Goal: Transaction & Acquisition: Purchase product/service

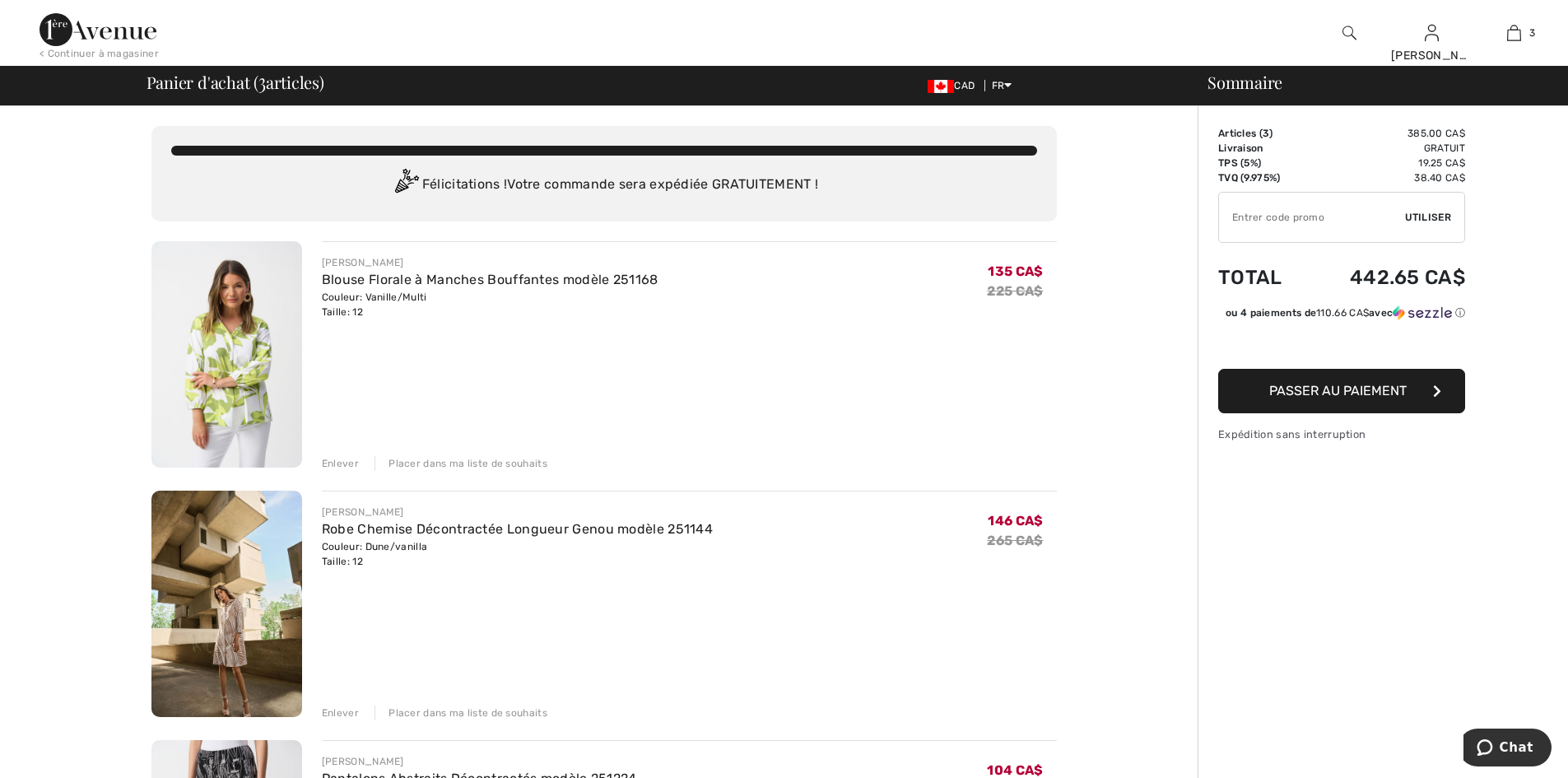
click at [90, 50] on div "< Continuer à magasiner" at bounding box center [99, 53] width 119 height 15
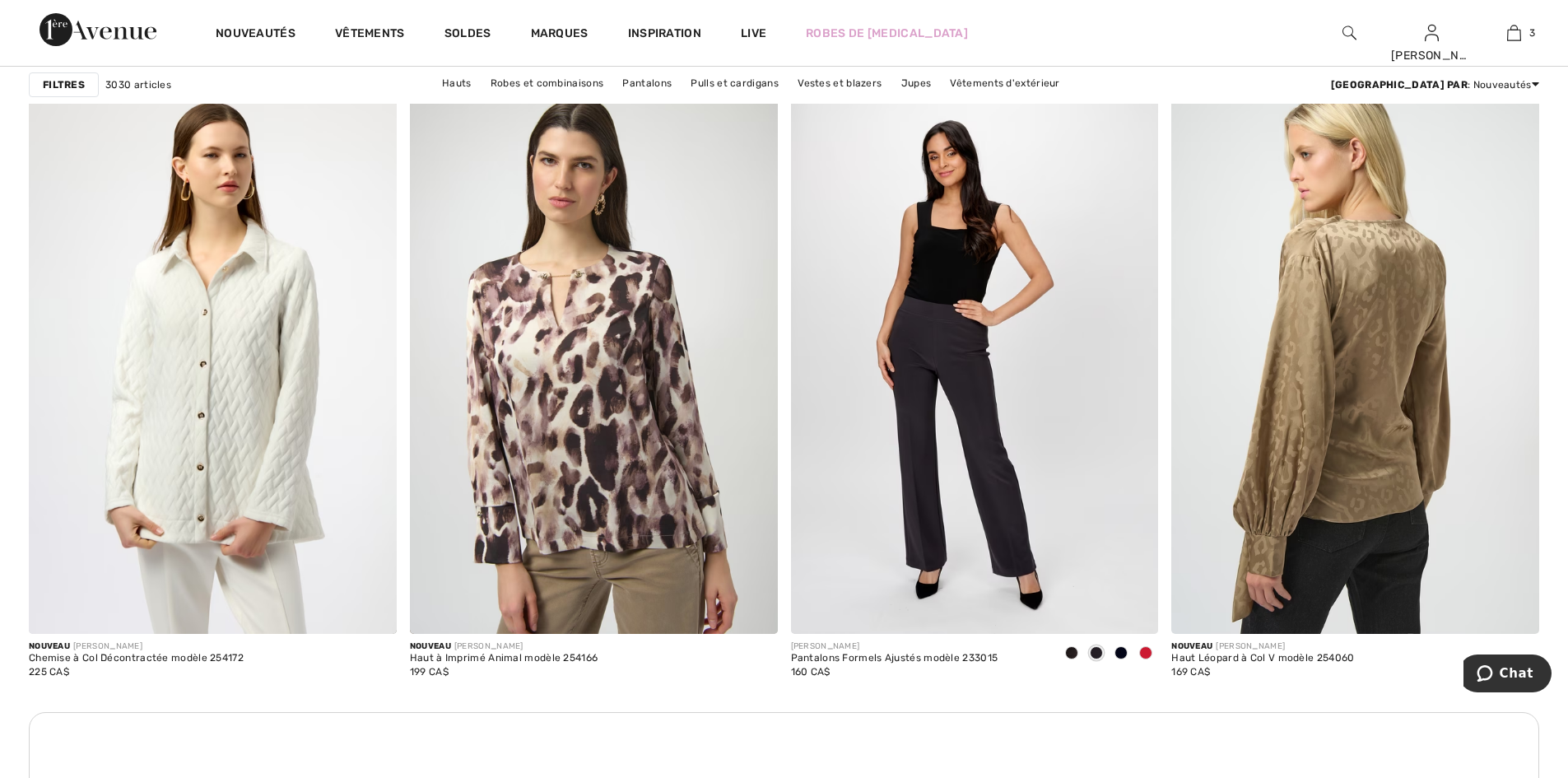
scroll to position [4283, 0]
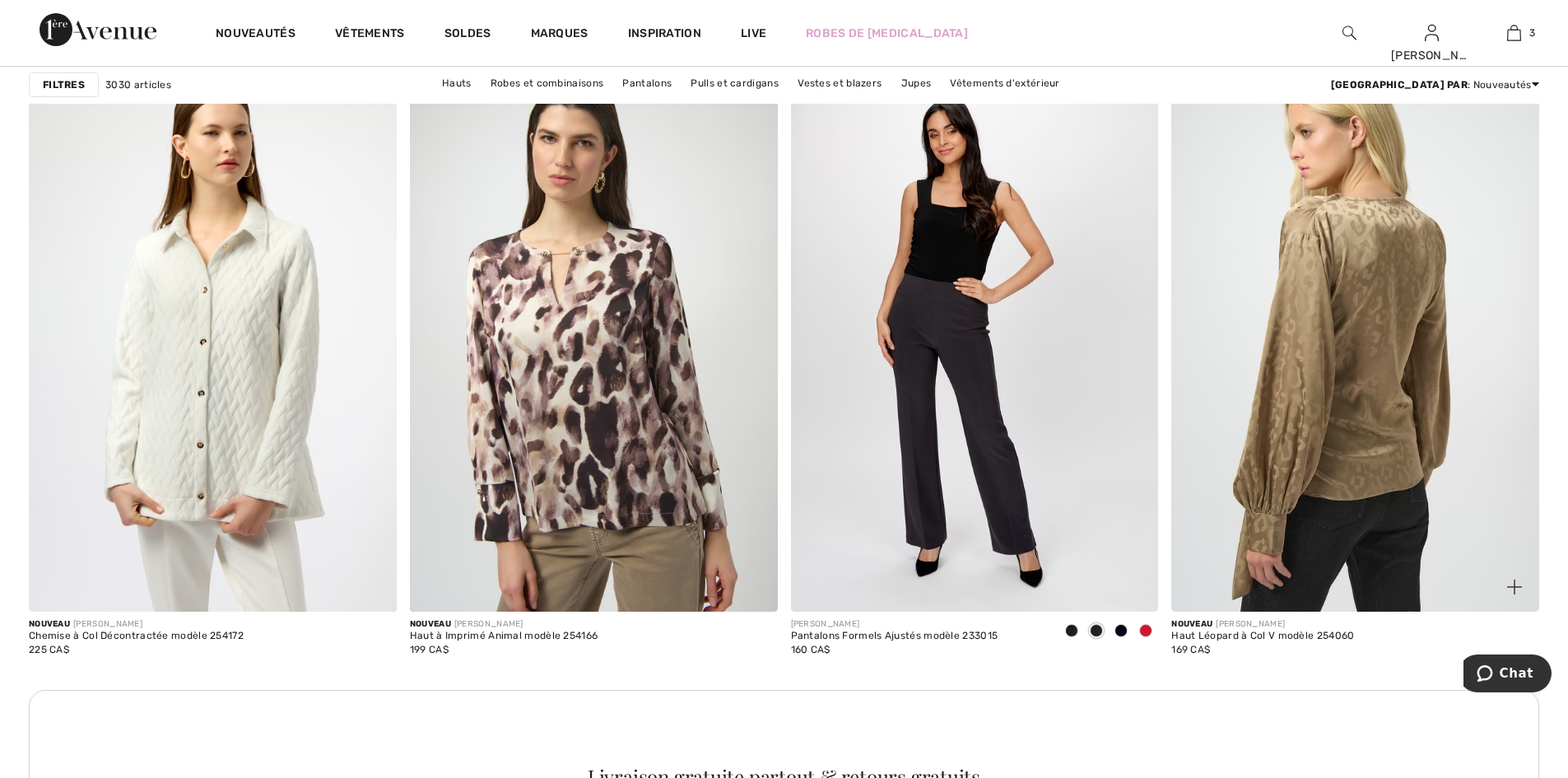
click at [1360, 293] on img at bounding box center [1355, 336] width 368 height 552
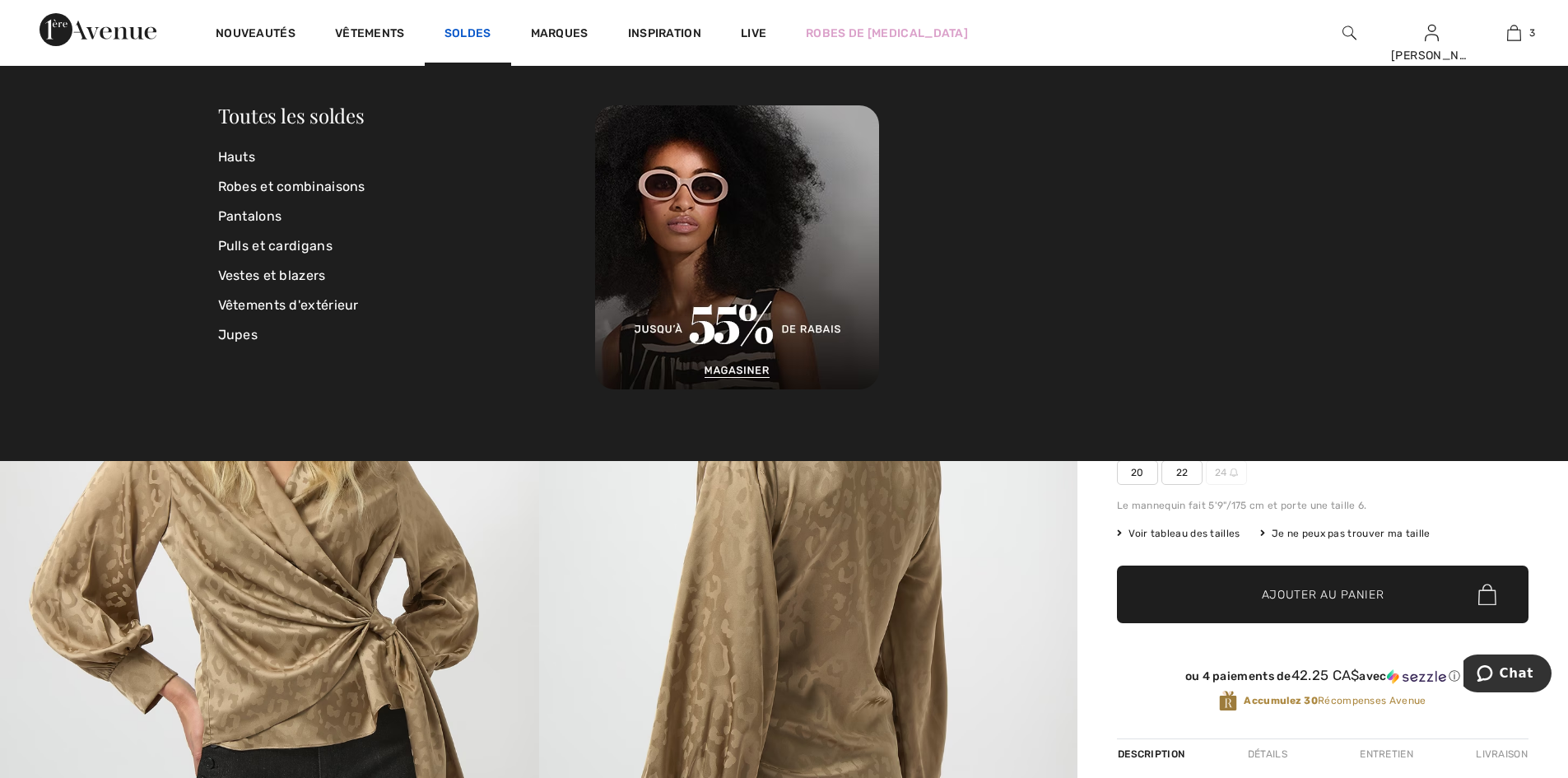
click at [464, 27] on link "Soldes" at bounding box center [468, 35] width 47 height 17
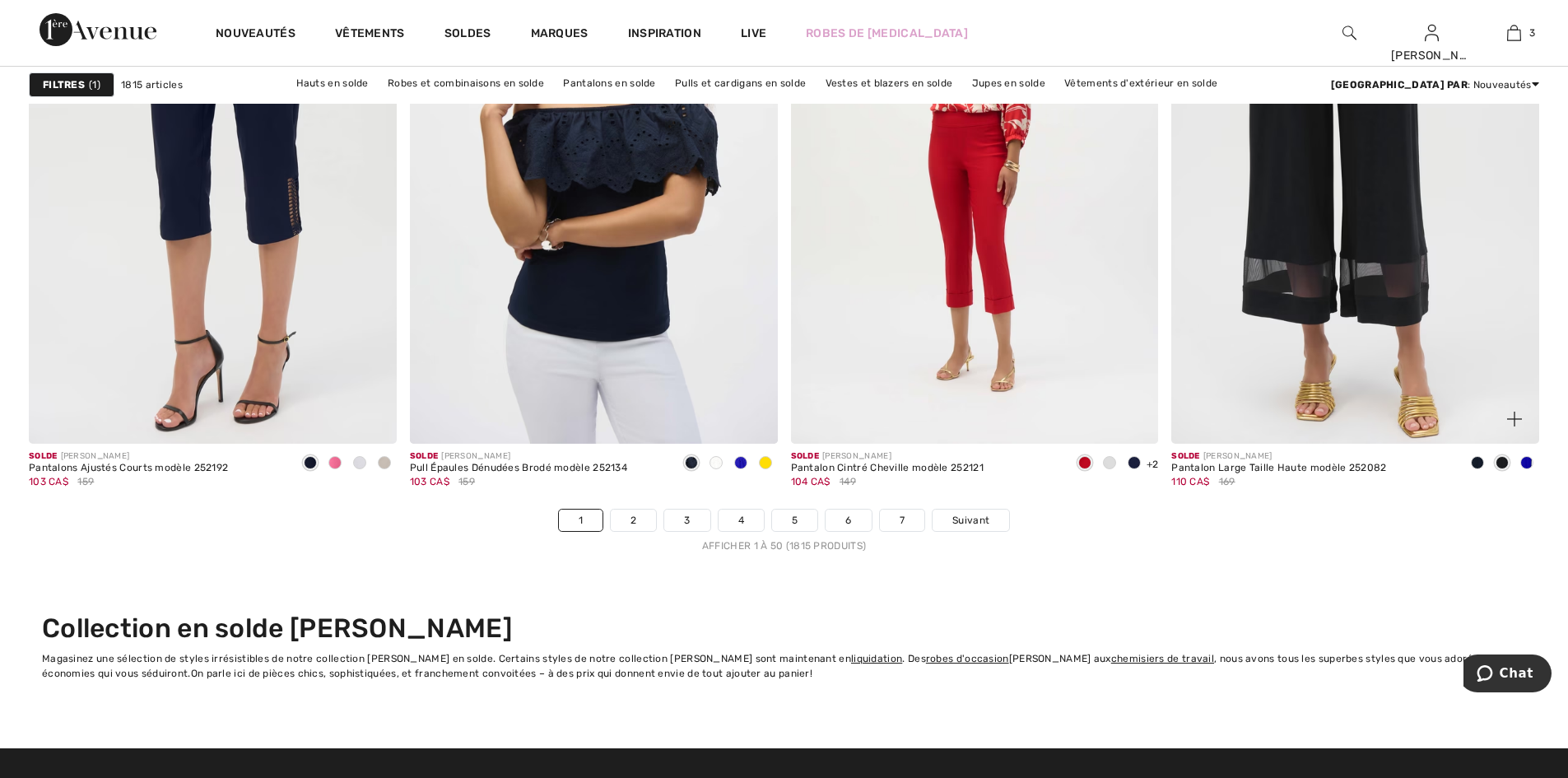
scroll to position [9388, 0]
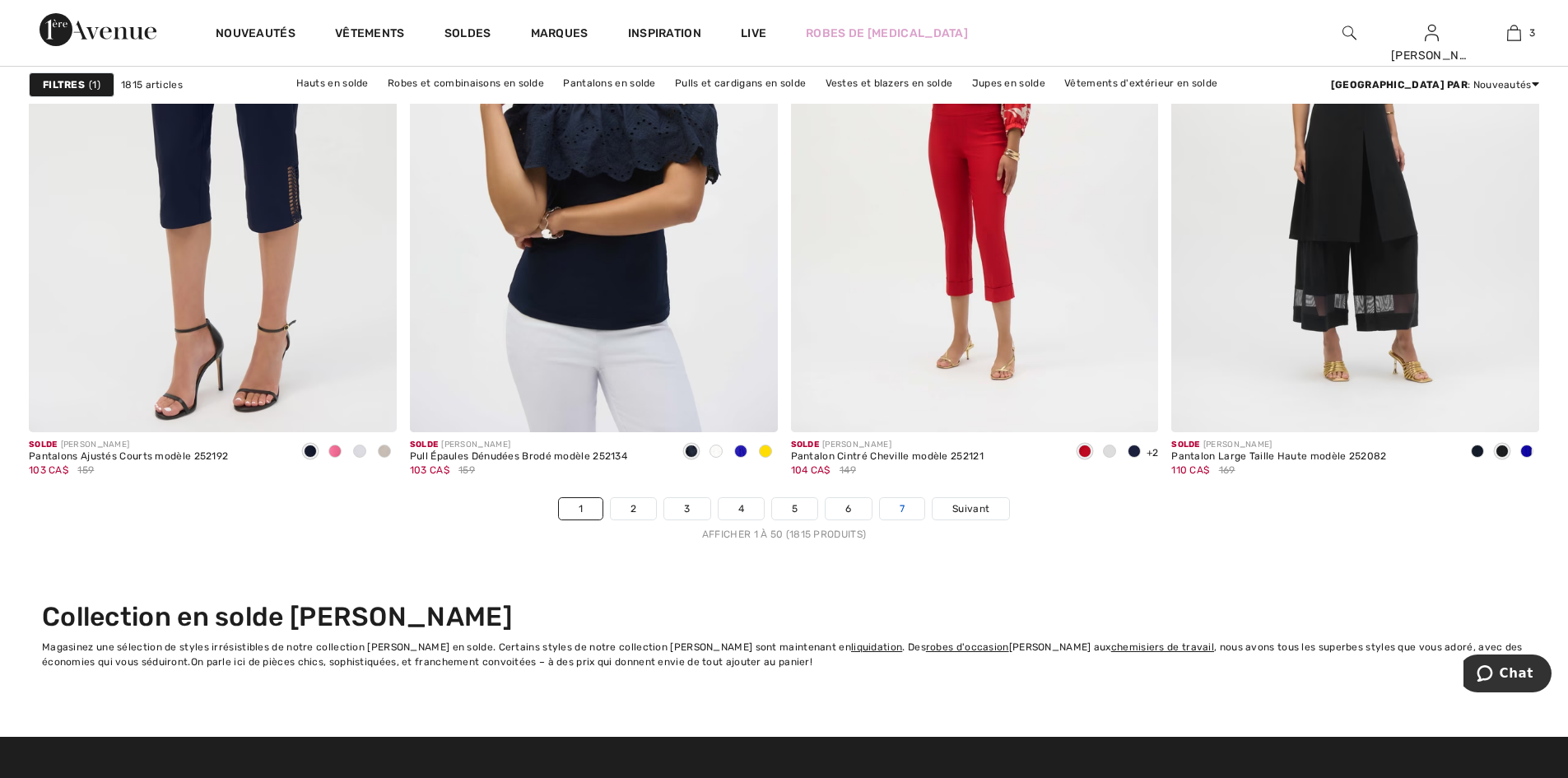
click at [903, 508] on link "7" at bounding box center [902, 508] width 45 height 21
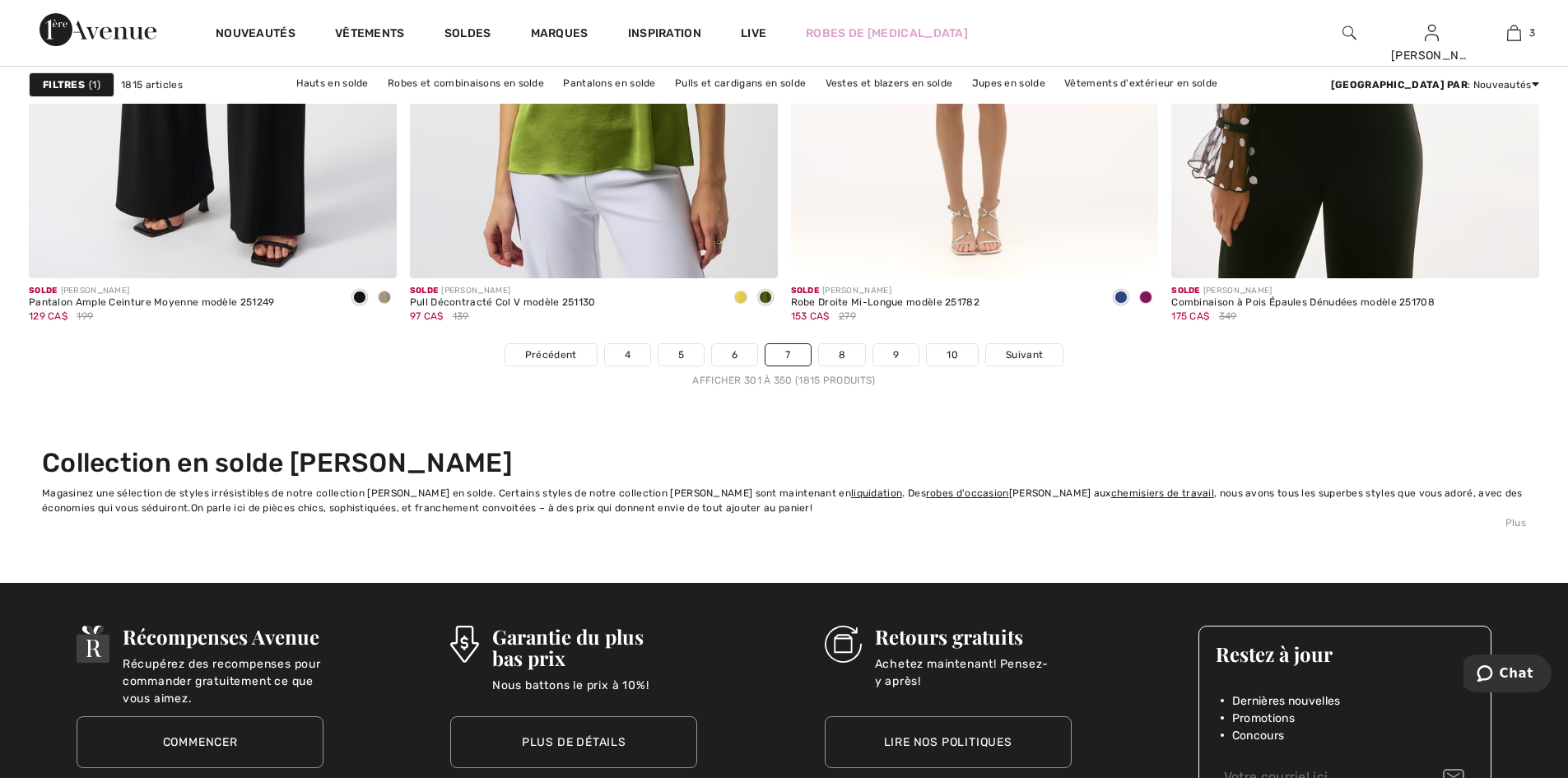
scroll to position [9554, 0]
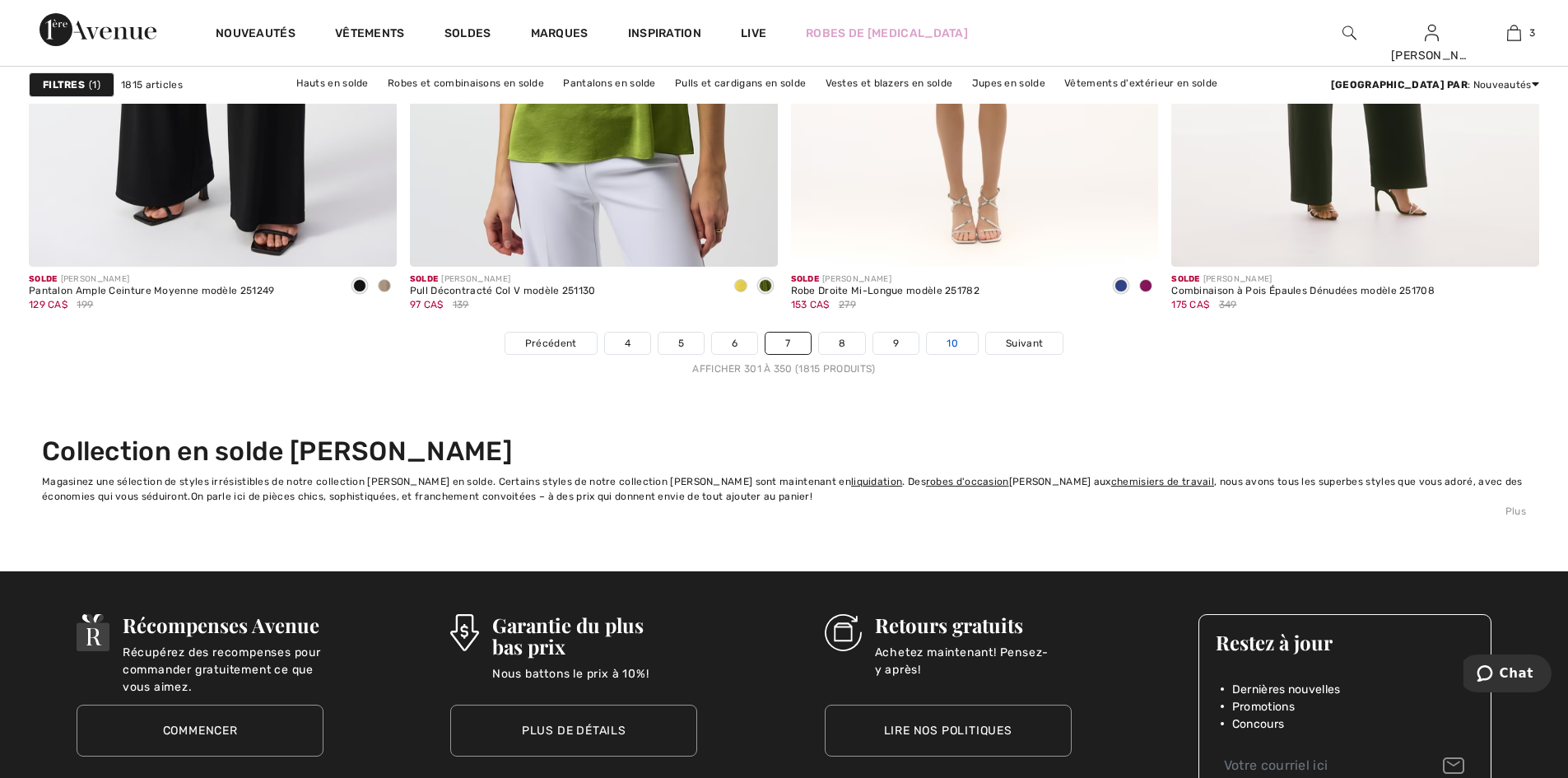
click at [952, 343] on link "10" at bounding box center [952, 343] width 51 height 21
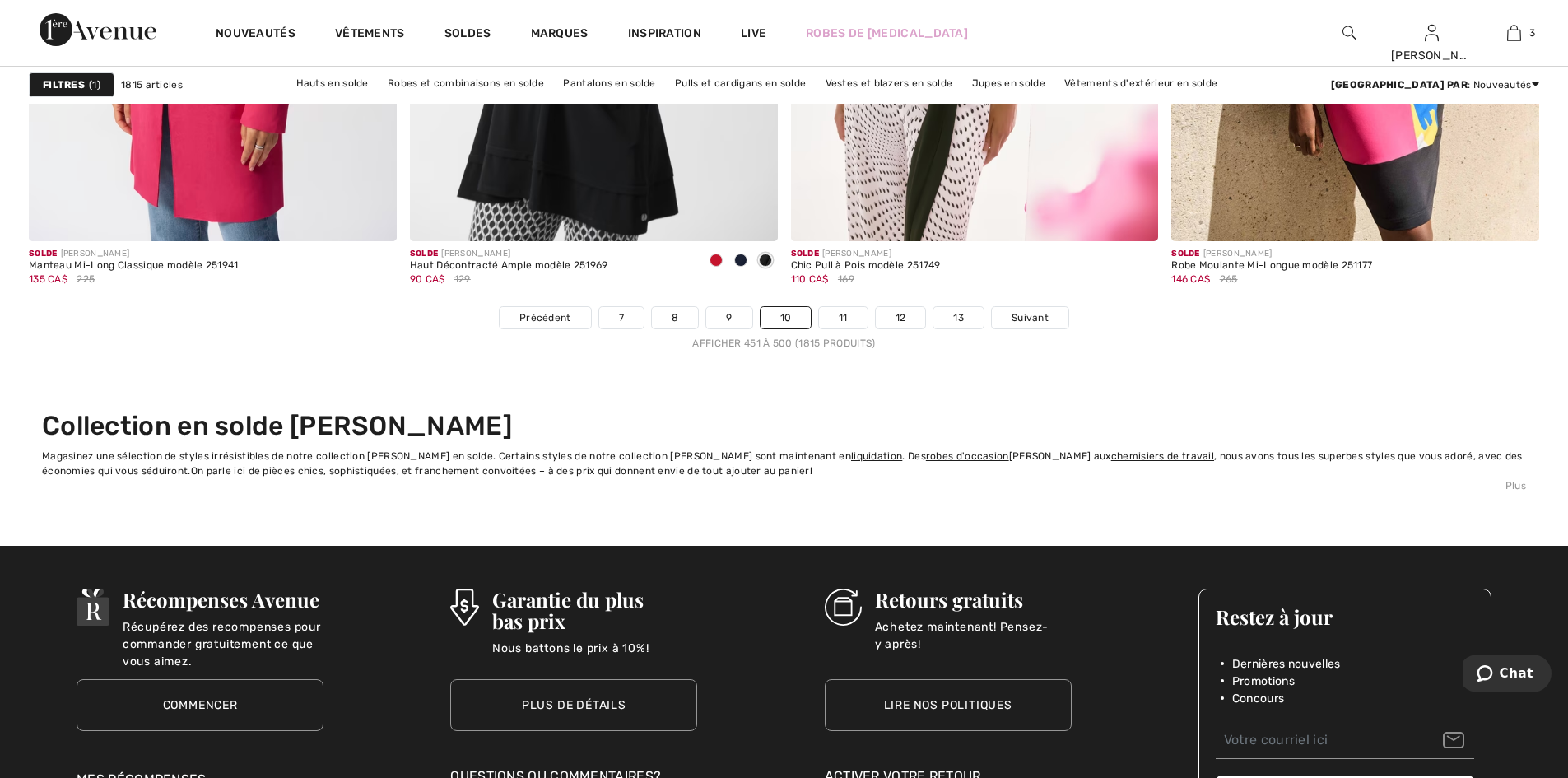
scroll to position [9637, 0]
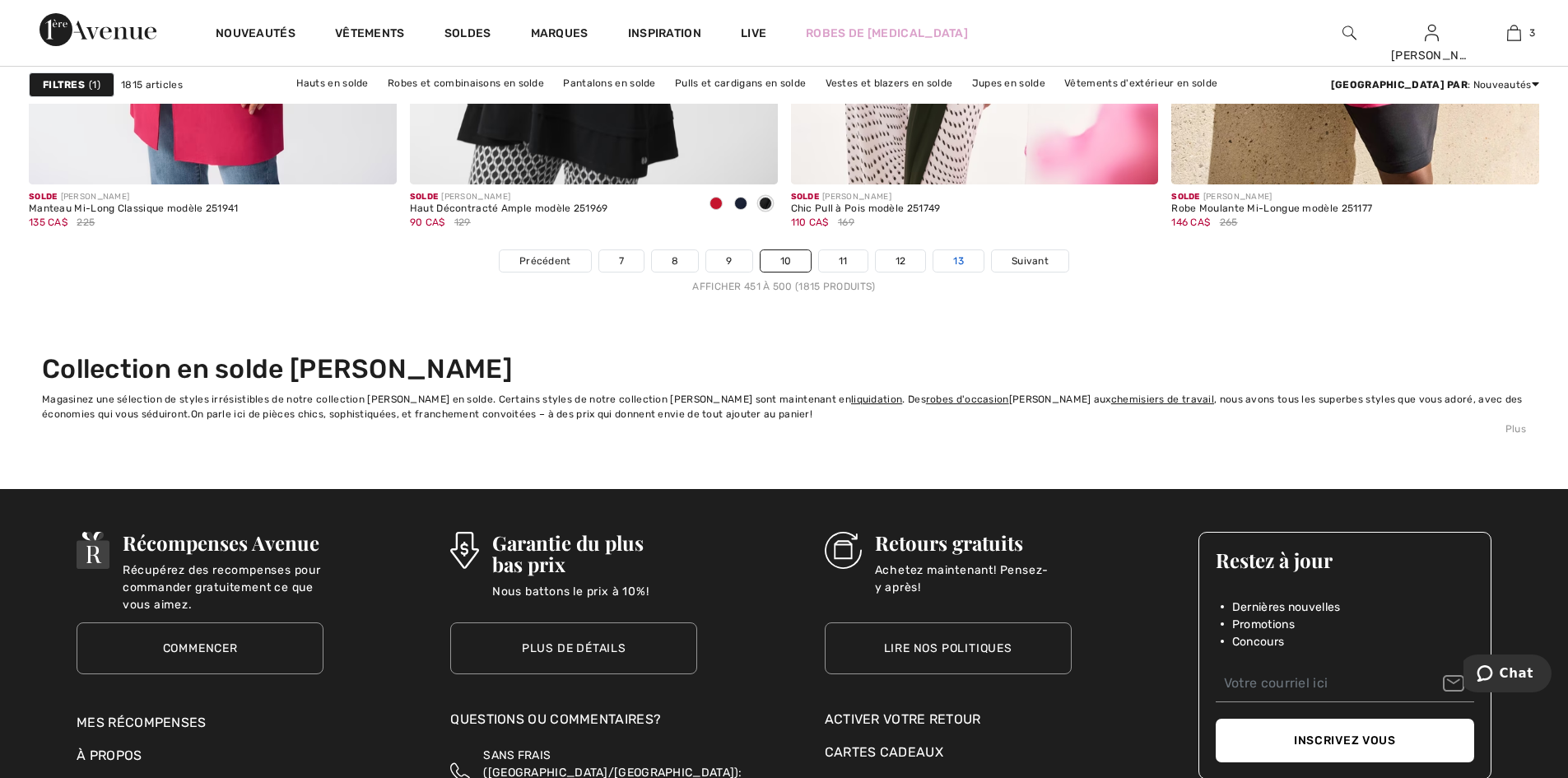
click at [956, 258] on link "13" at bounding box center [959, 261] width 51 height 21
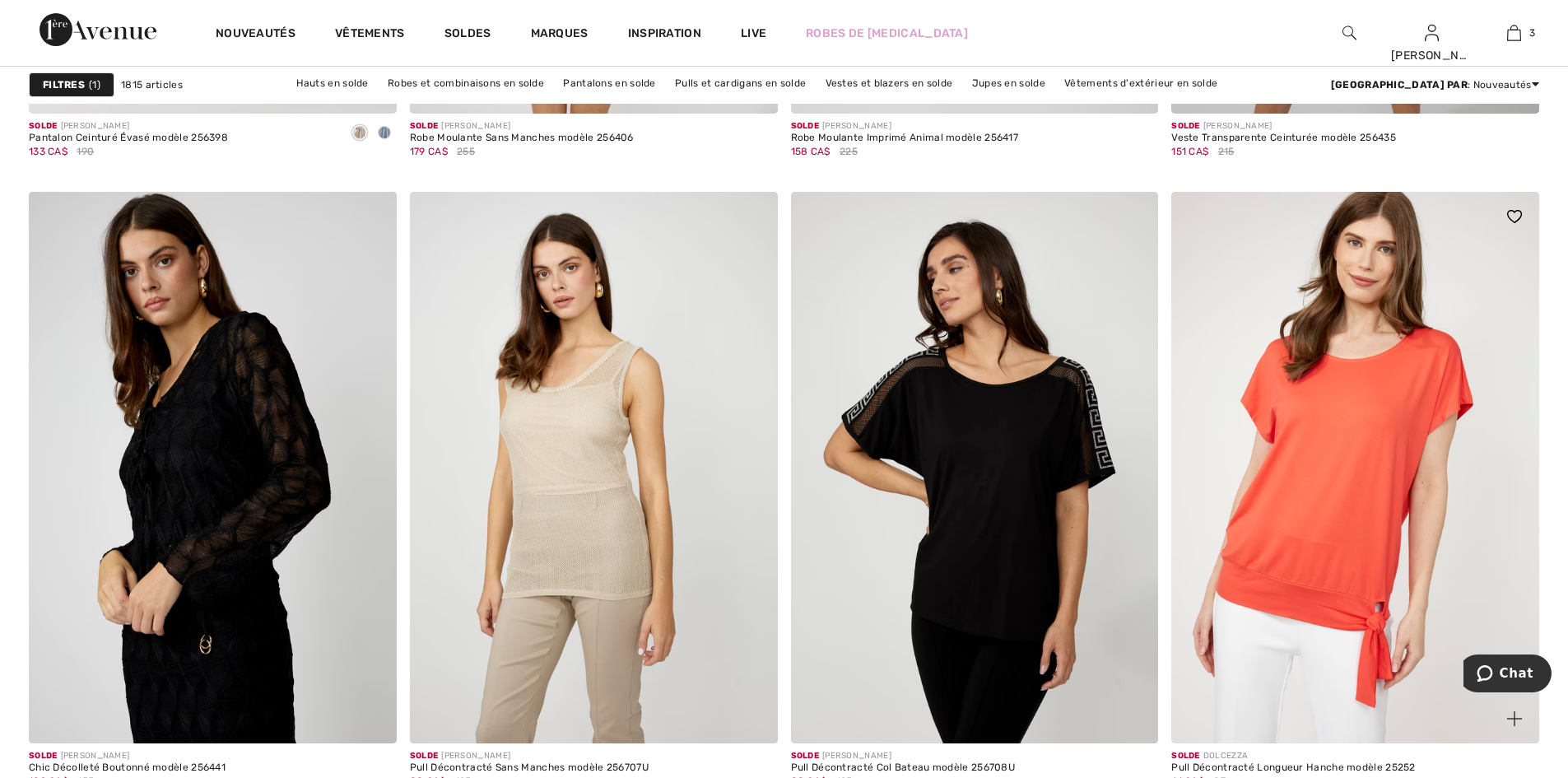
scroll to position [9225, 0]
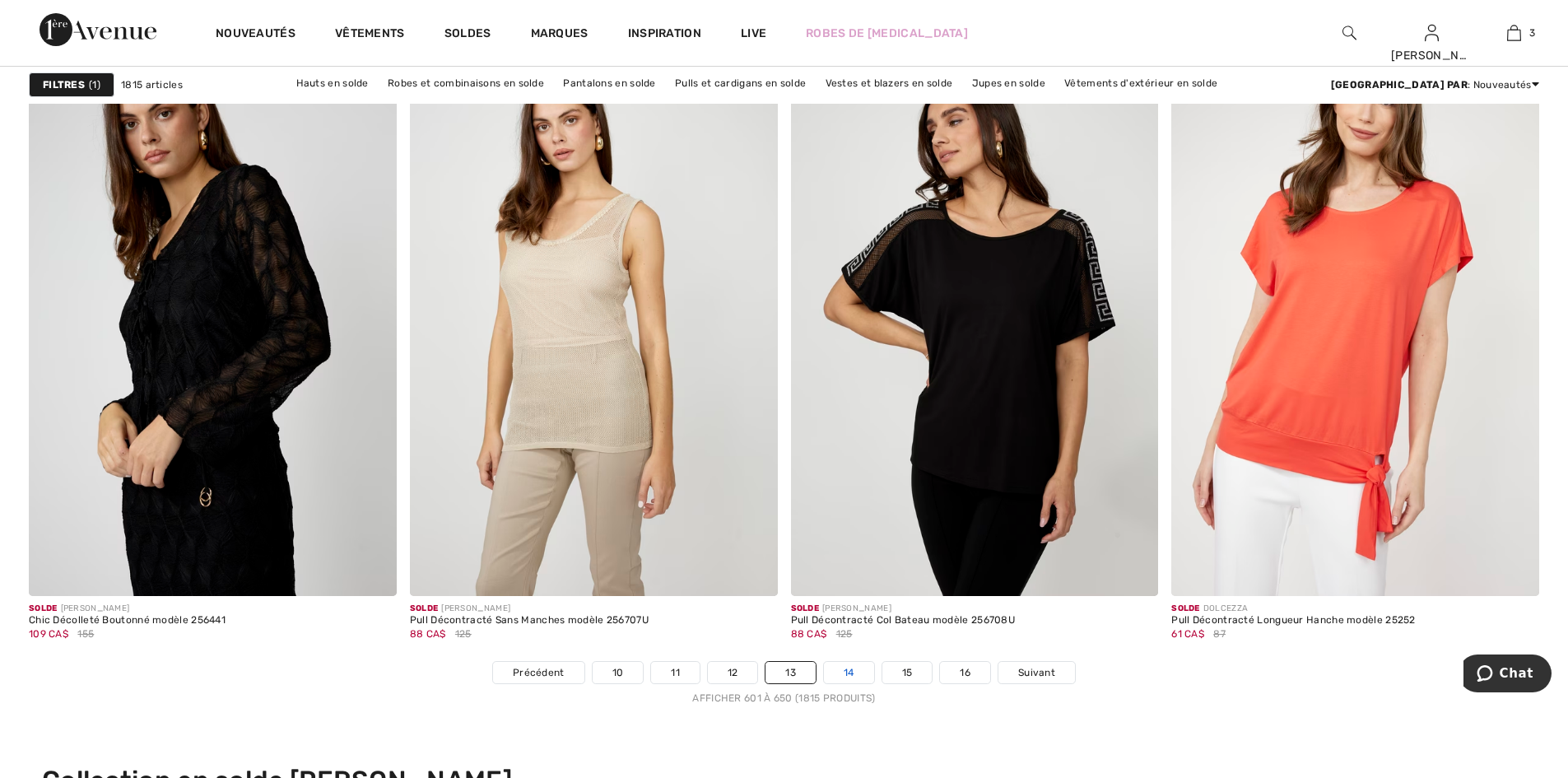
click at [841, 666] on link "14" at bounding box center [849, 672] width 51 height 21
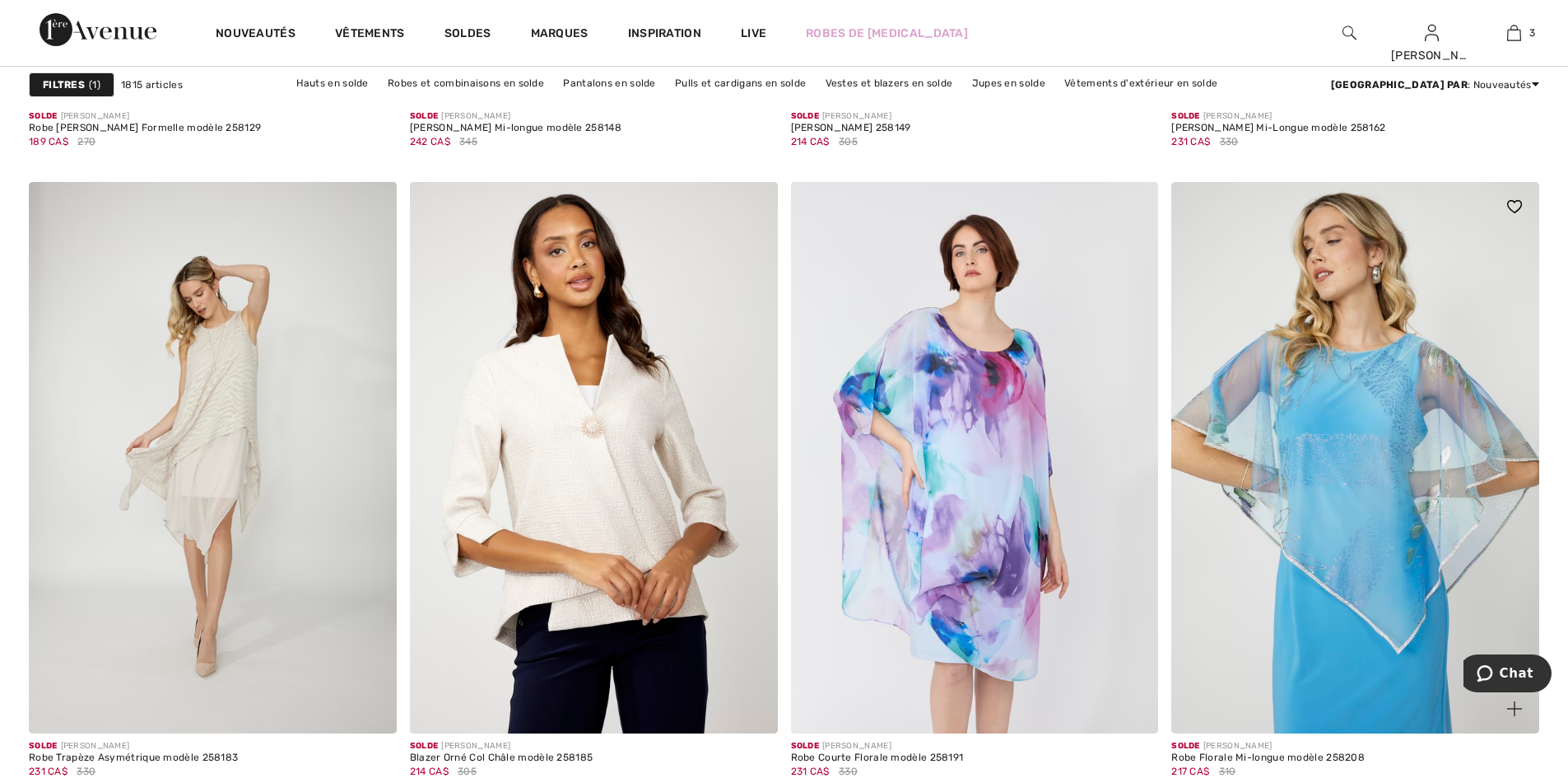
scroll to position [9718, 0]
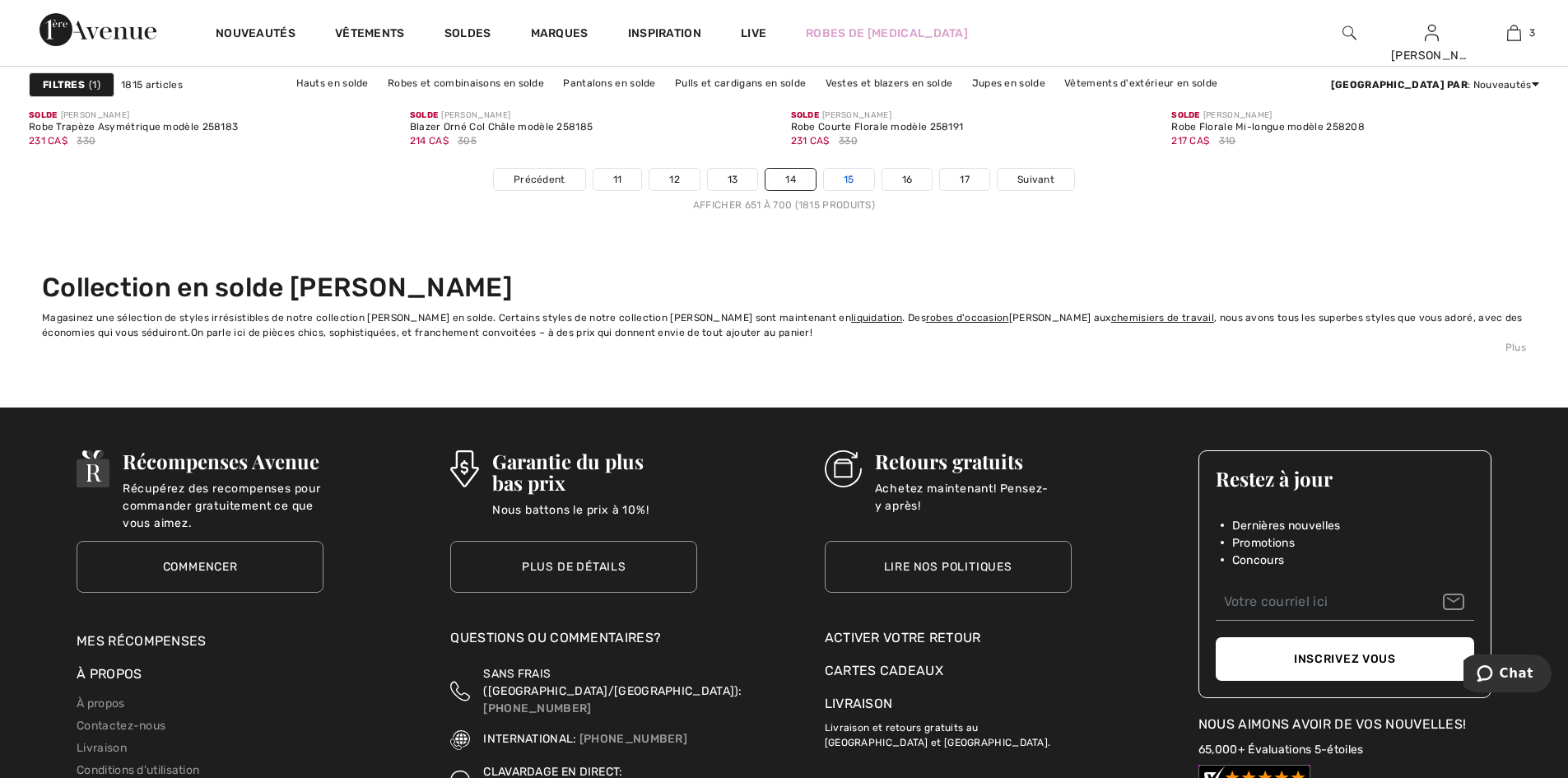
click at [851, 176] on link "15" at bounding box center [849, 179] width 51 height 21
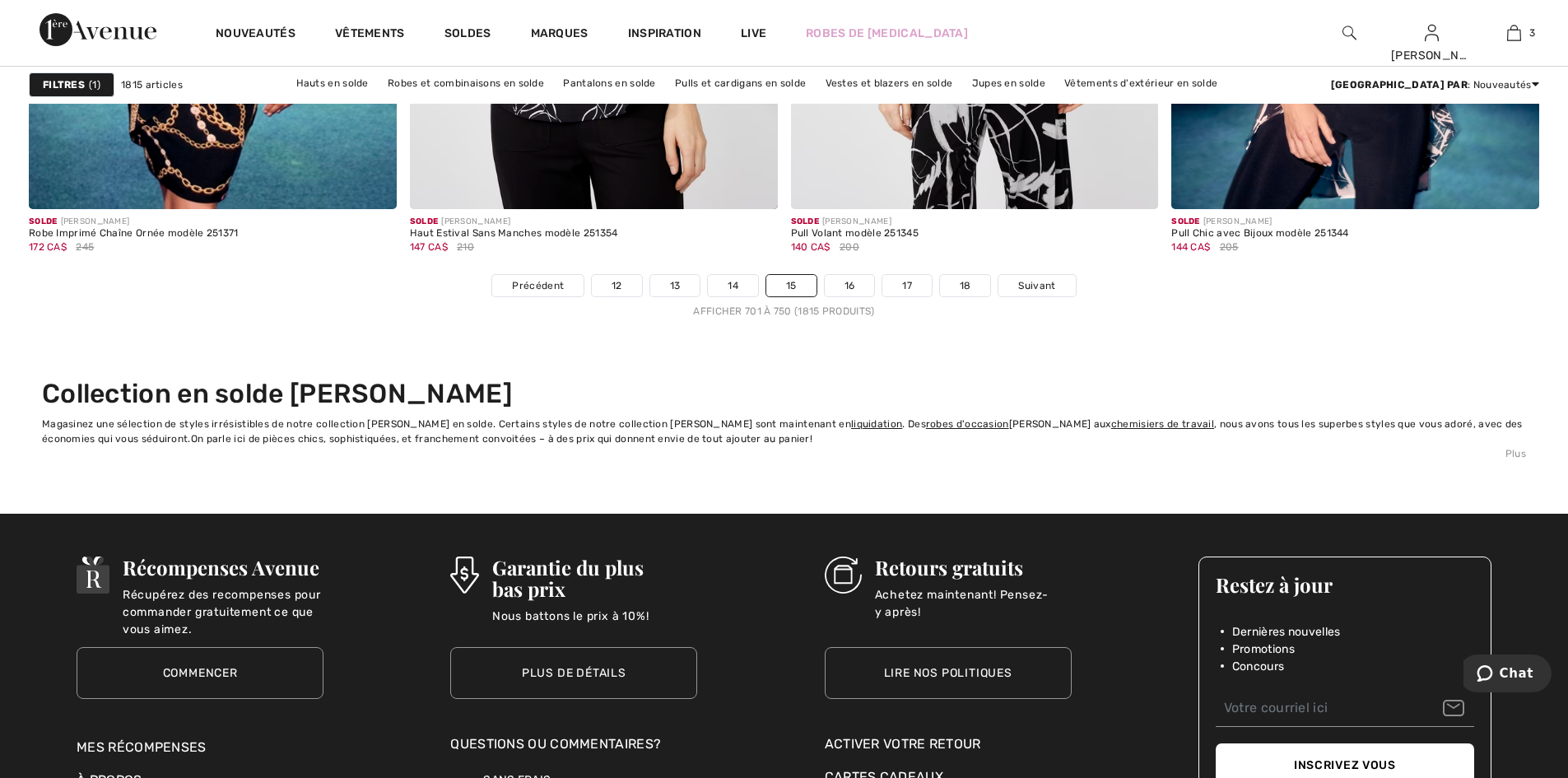
scroll to position [9611, 0]
click at [853, 283] on link "16" at bounding box center [850, 286] width 51 height 21
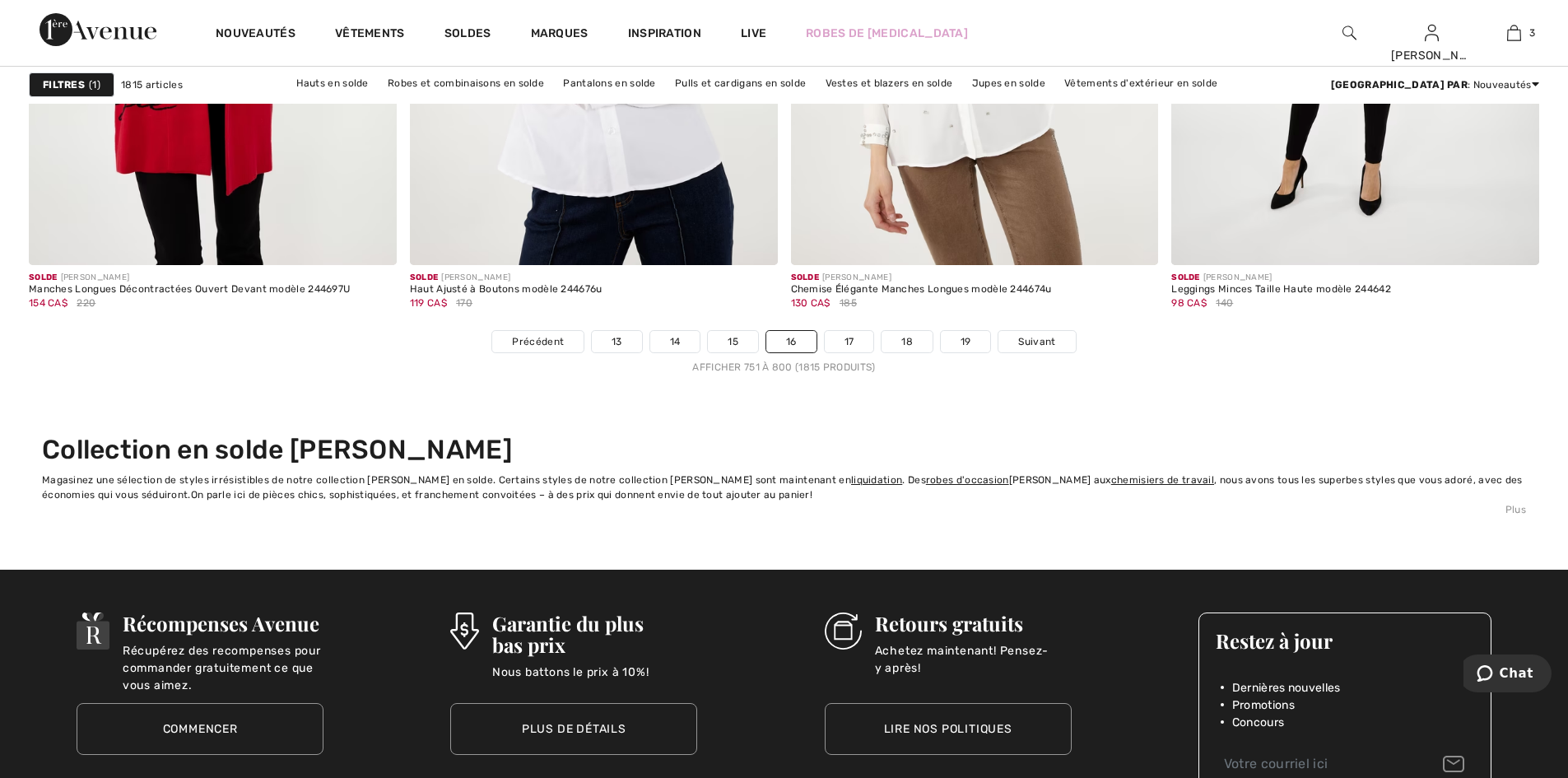
scroll to position [9554, 0]
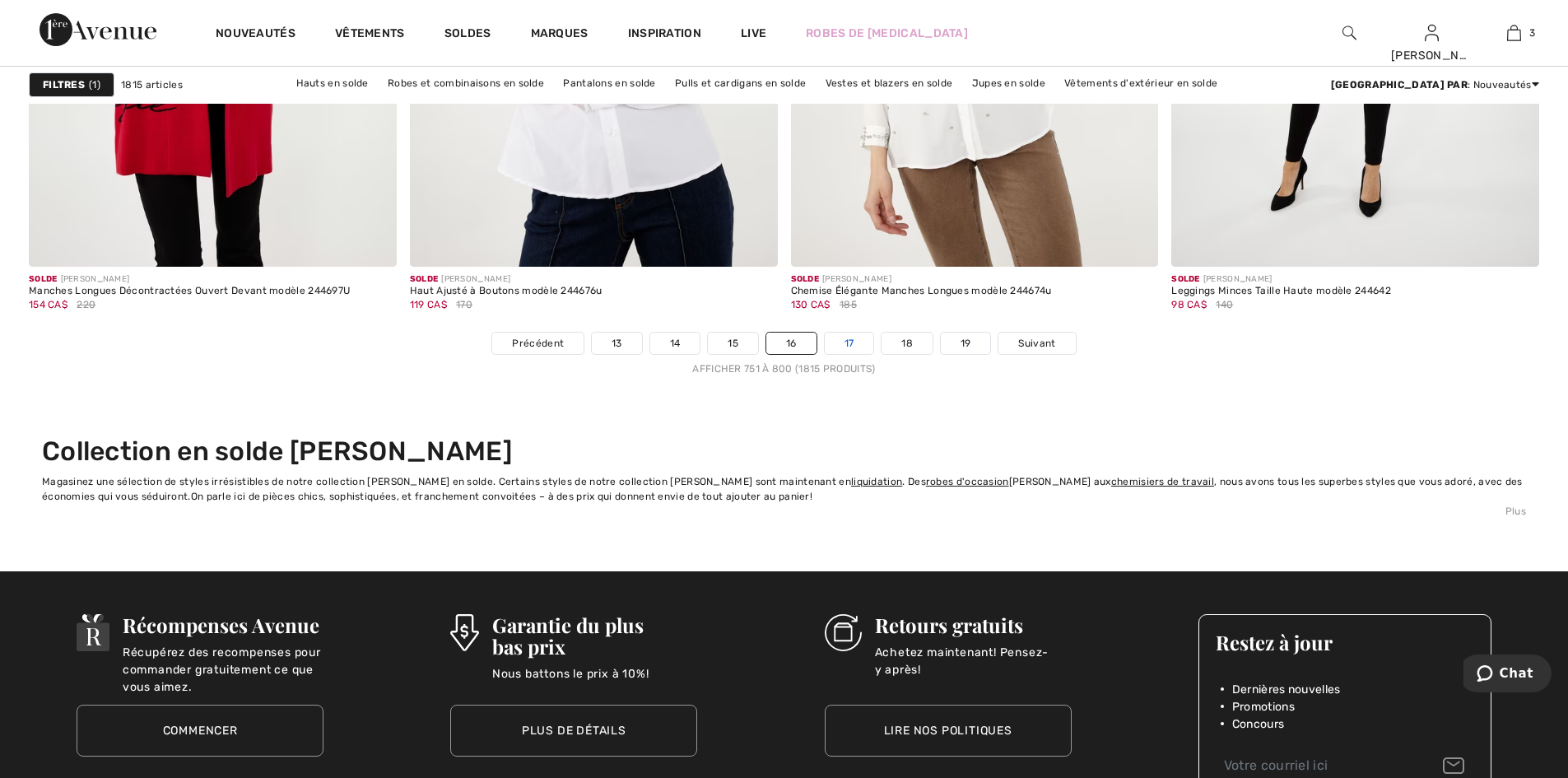
click at [855, 339] on link "17" at bounding box center [850, 343] width 50 height 21
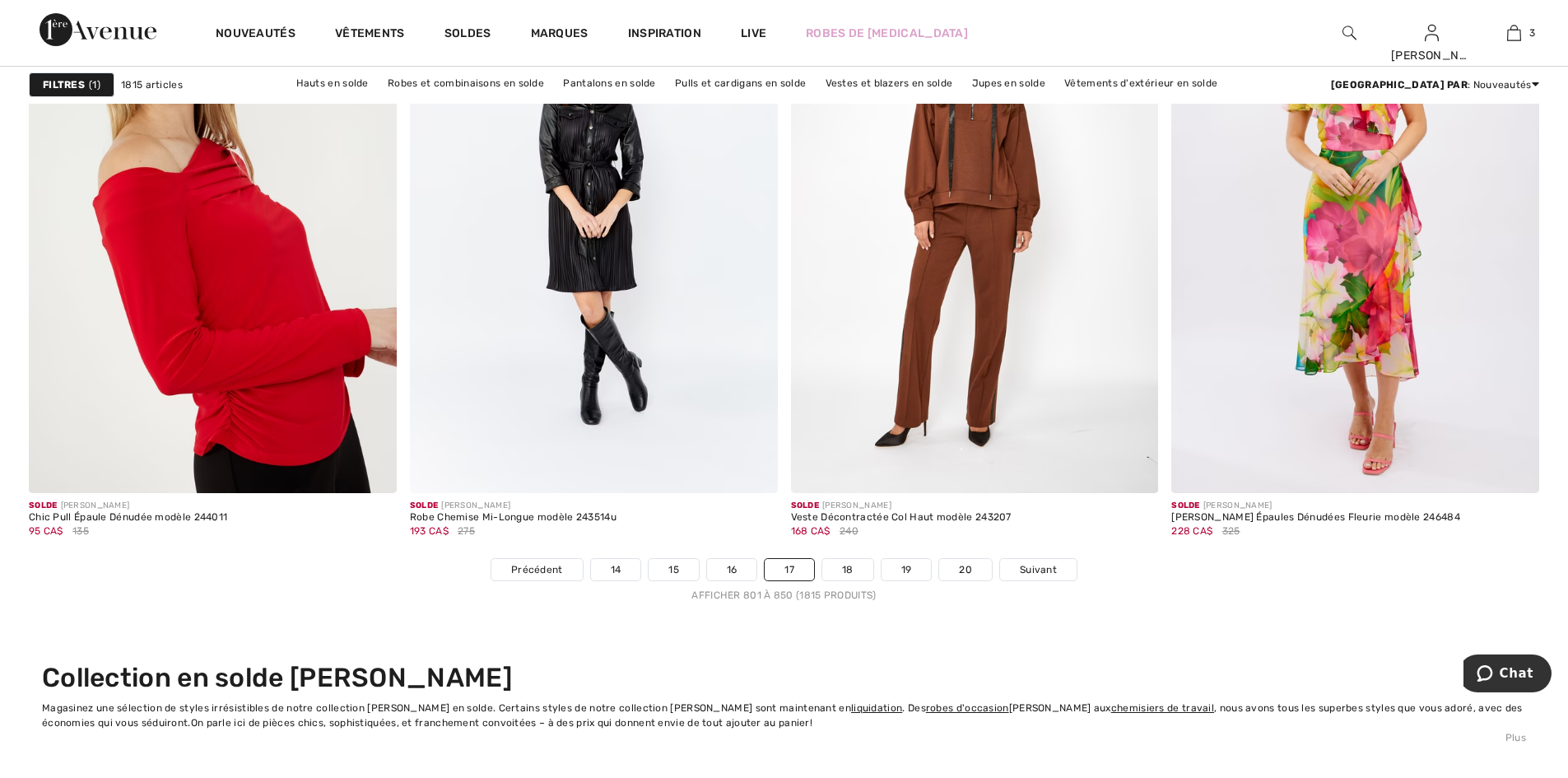
scroll to position [9709, 0]
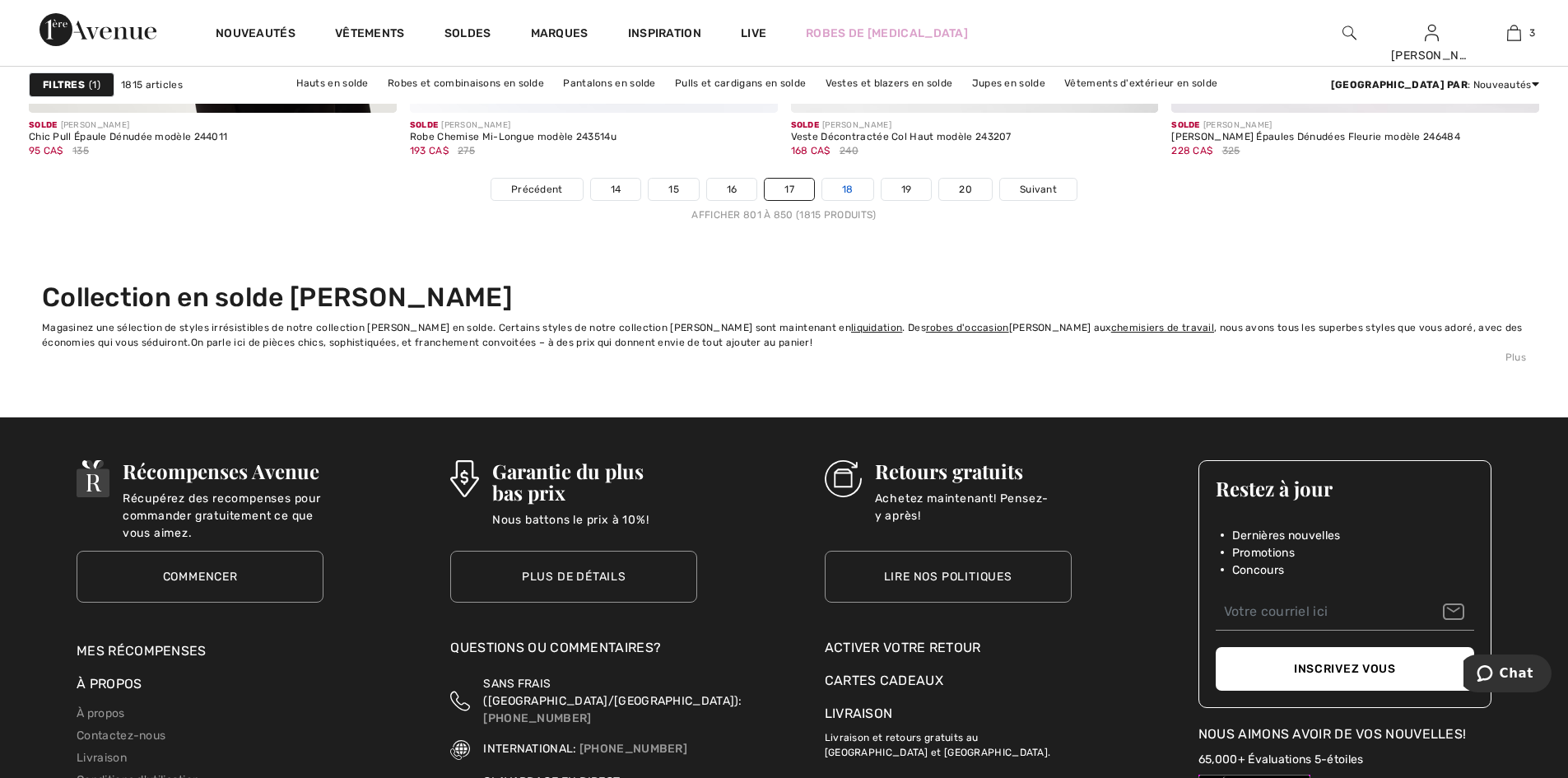
click at [855, 188] on link "18" at bounding box center [847, 189] width 51 height 21
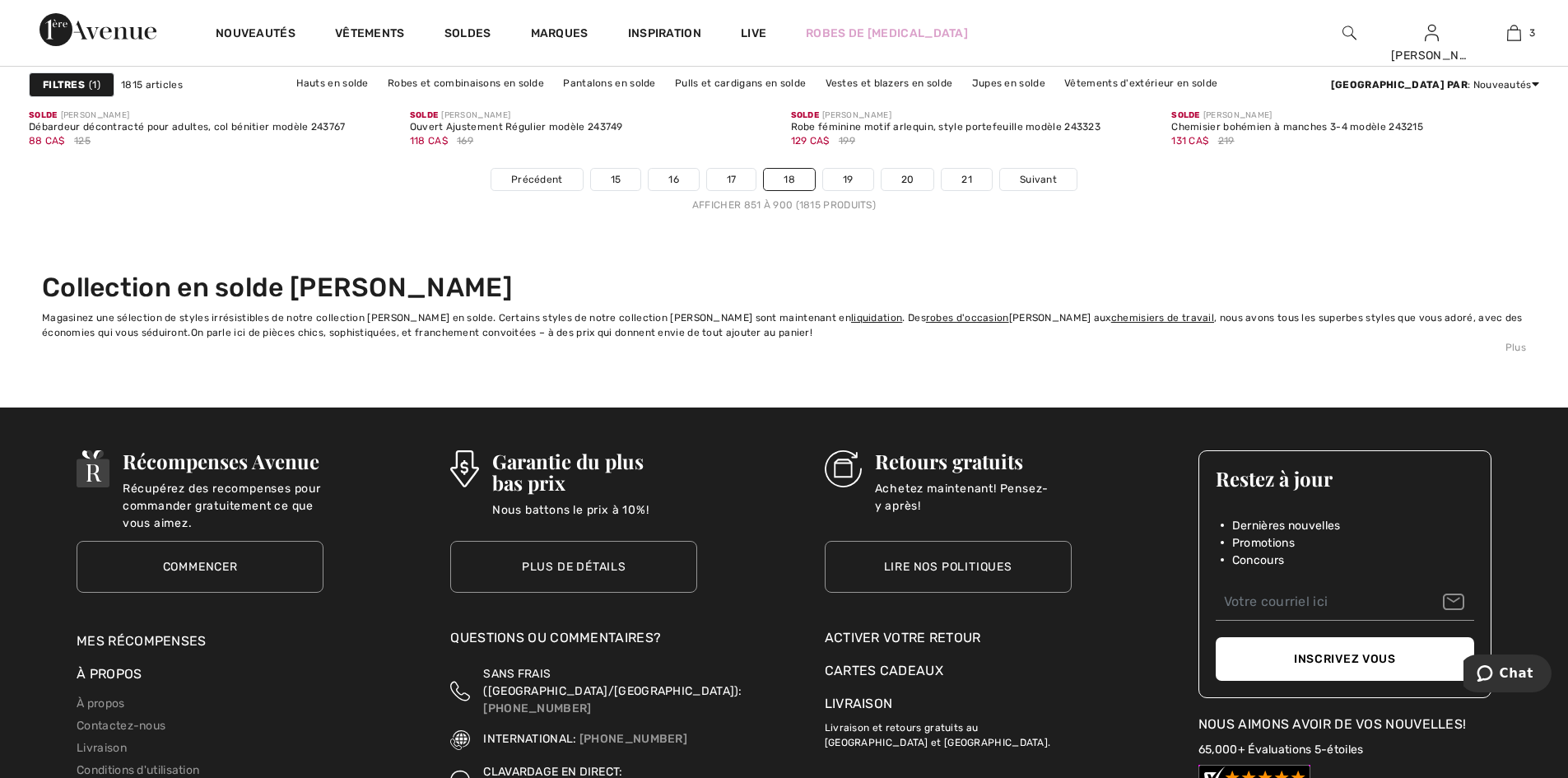
scroll to position [9719, 0]
click at [842, 173] on link "19" at bounding box center [848, 179] width 51 height 21
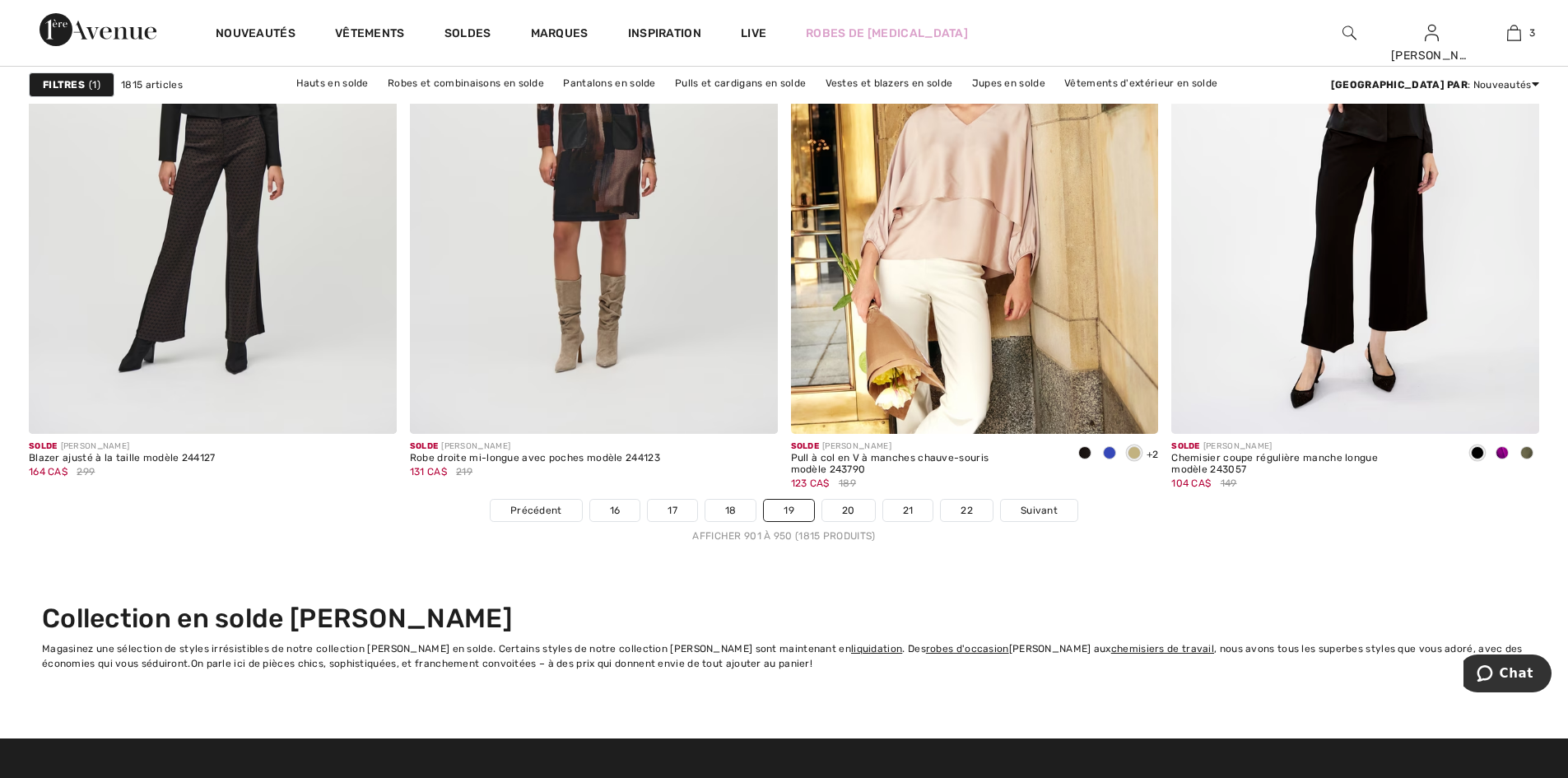
scroll to position [9719, 0]
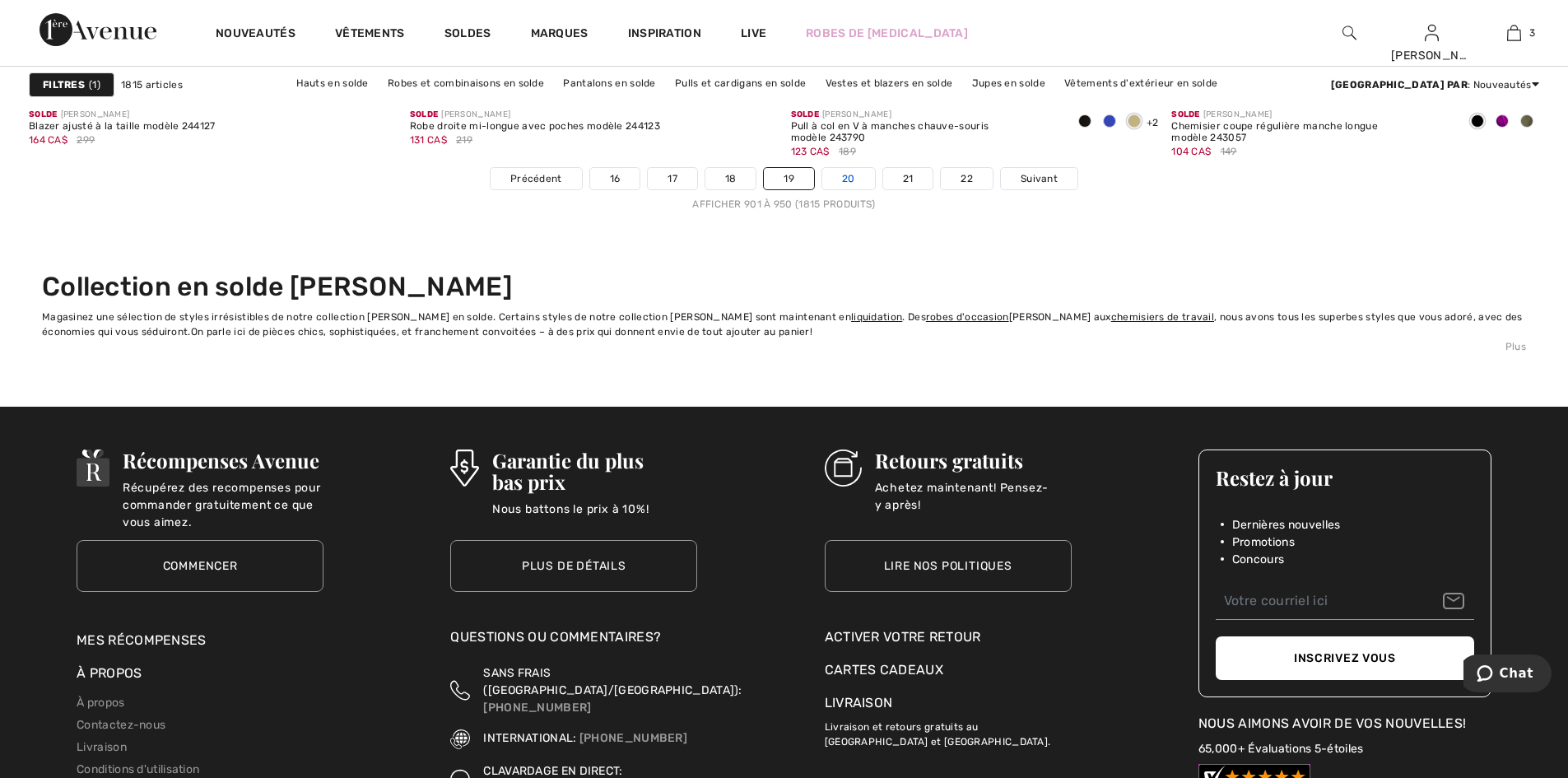
click at [849, 172] on link "20" at bounding box center [848, 179] width 52 height 21
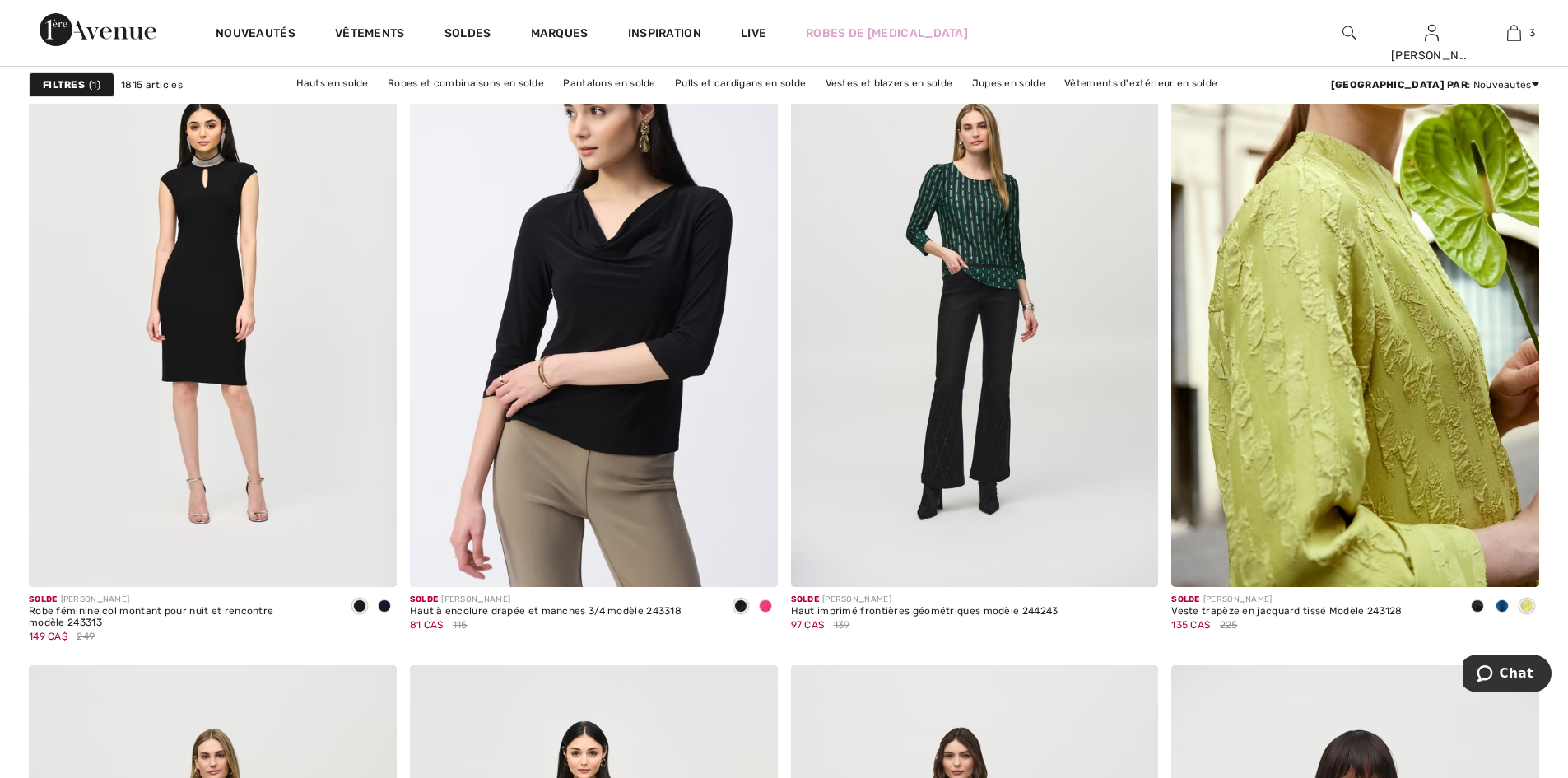
scroll to position [3129, 0]
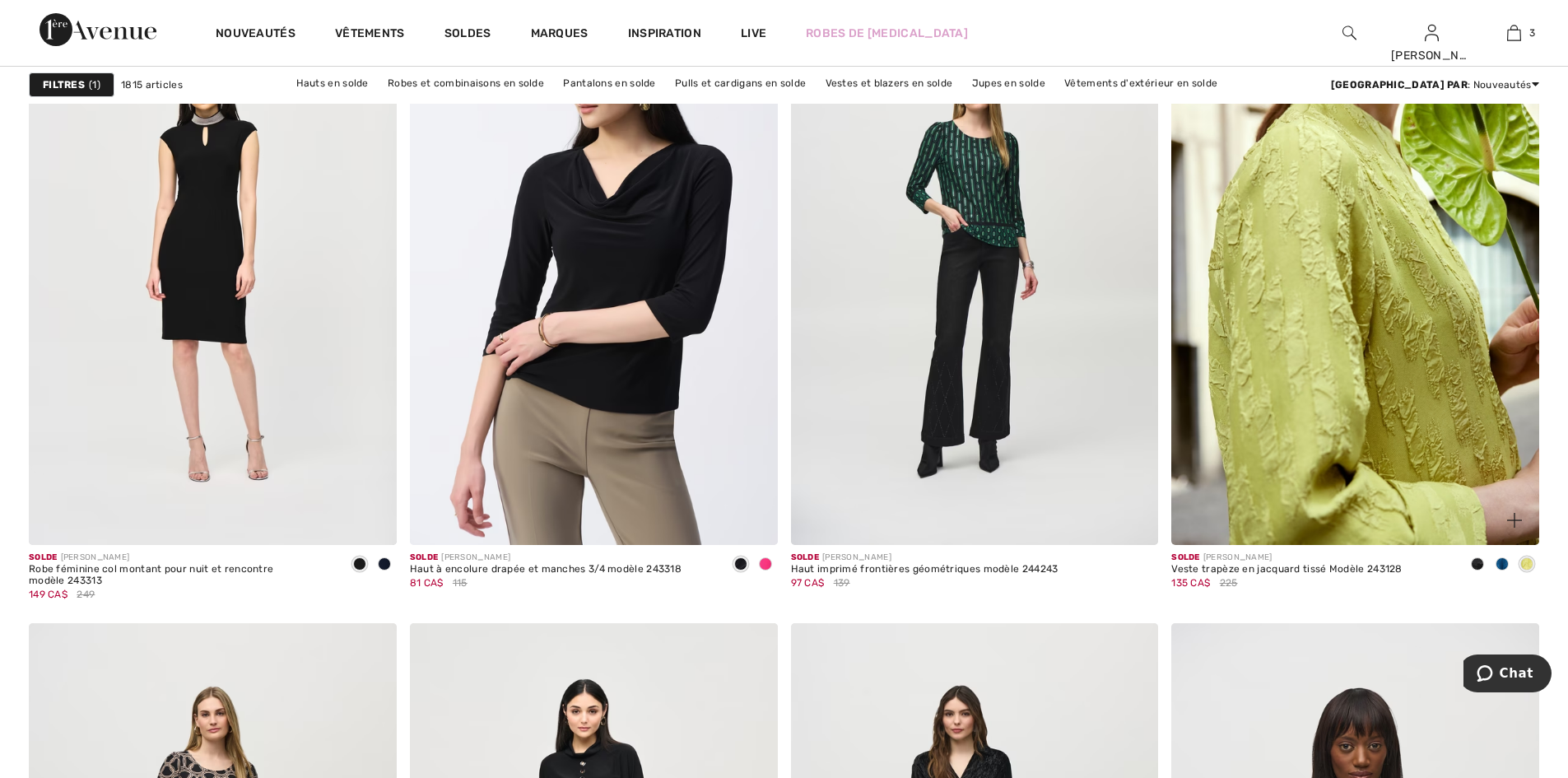
click at [1403, 344] on img at bounding box center [1355, 269] width 368 height 552
click at [1401, 293] on img at bounding box center [1355, 269] width 368 height 552
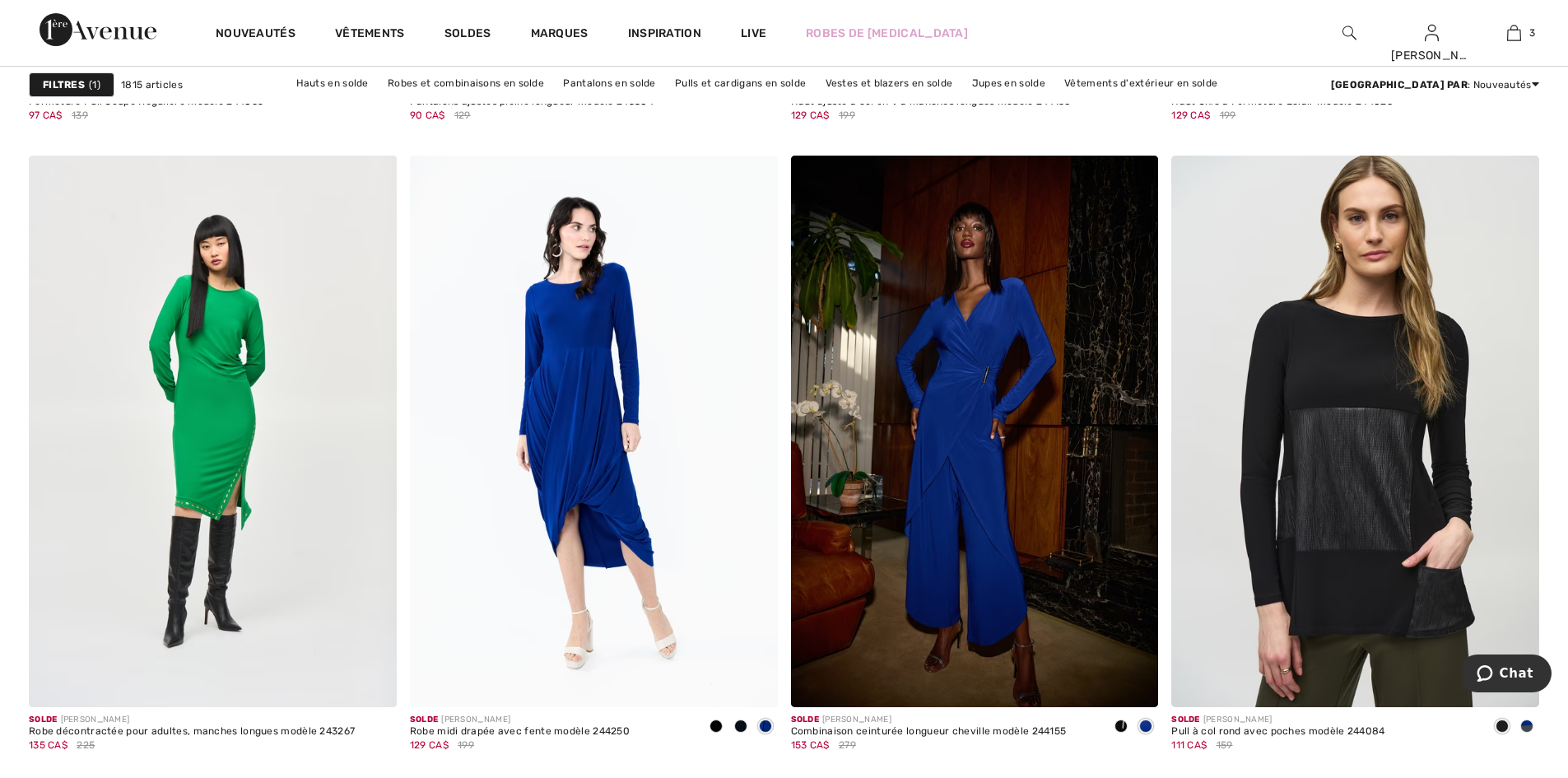
scroll to position [4282, 0]
